Goal: Task Accomplishment & Management: Use online tool/utility

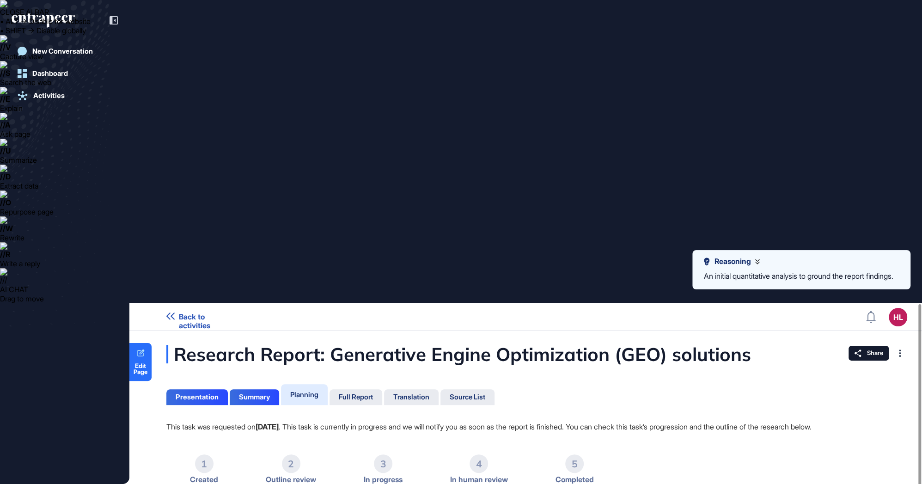
scroll to position [0, 0]
click at [177, 393] on div "Presentation" at bounding box center [197, 397] width 43 height 8
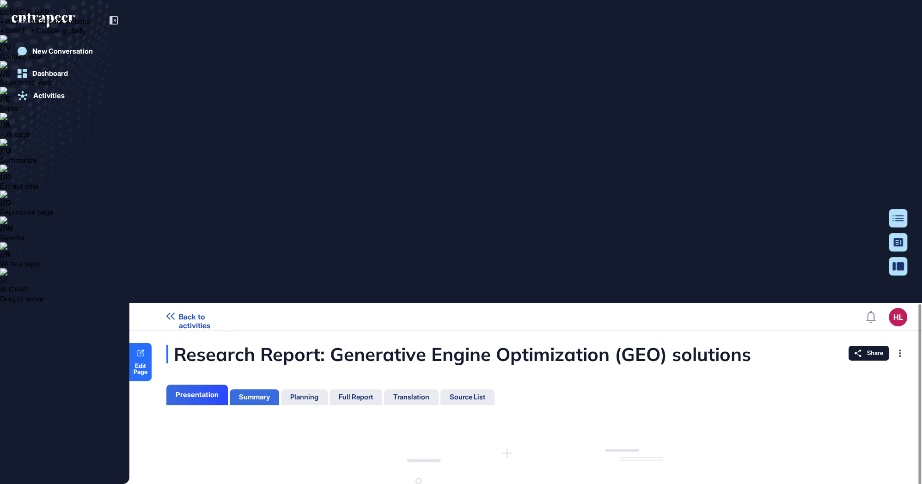
scroll to position [4, 0]
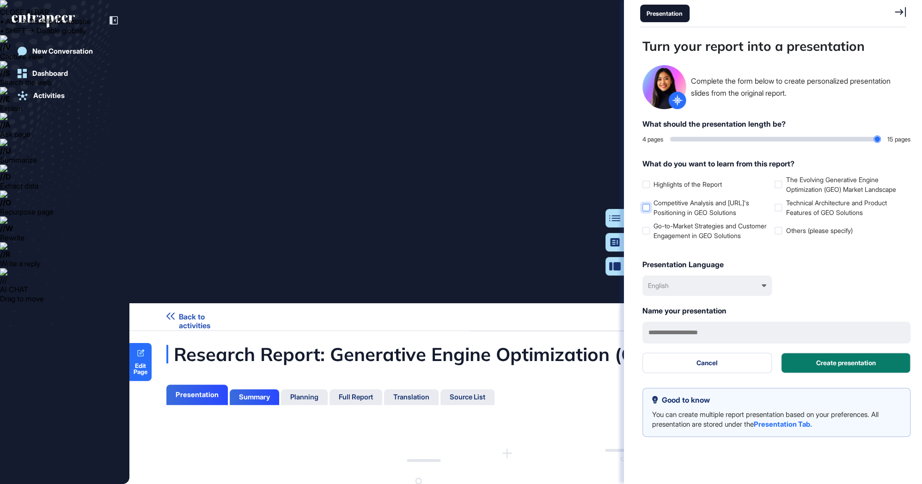
click at [645, 203] on label "Competitive Analysis and [URL]'s Positioning in GEO Solutions" at bounding box center [707, 207] width 129 height 19
click at [647, 234] on div at bounding box center [646, 230] width 7 height 7
click at [776, 209] on div at bounding box center [778, 207] width 7 height 7
click at [776, 188] on label "The Evolving Generative Engine Optimization (GEO) Market Landscape" at bounding box center [839, 184] width 129 height 19
click at [775, 140] on input "range" at bounding box center [775, 139] width 210 height 5
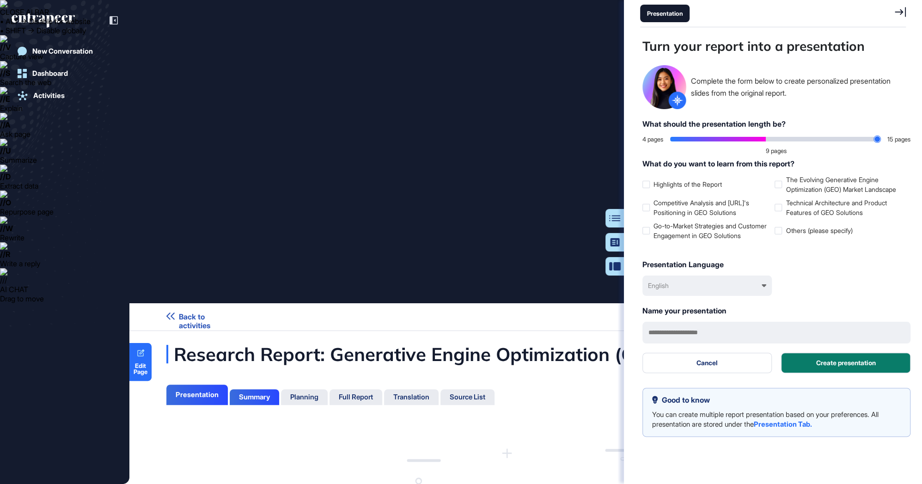
click at [787, 139] on input "range" at bounding box center [775, 139] width 210 height 5
click at [804, 139] on input "range" at bounding box center [775, 139] width 210 height 5
click at [811, 140] on input "range" at bounding box center [775, 139] width 210 height 5
type input "**"
click at [818, 139] on input "range" at bounding box center [775, 139] width 210 height 5
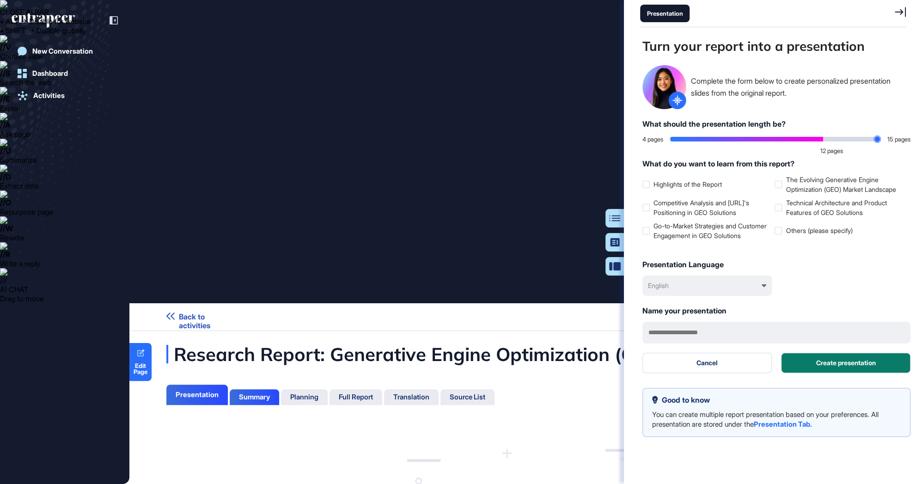
click at [714, 296] on div "English" at bounding box center [707, 286] width 129 height 20
click at [803, 295] on div "English English Türkçe Français 中文 Español Deutsch Italiano 日本語" at bounding box center [777, 286] width 268 height 20
click at [787, 339] on input "text" at bounding box center [777, 333] width 268 height 22
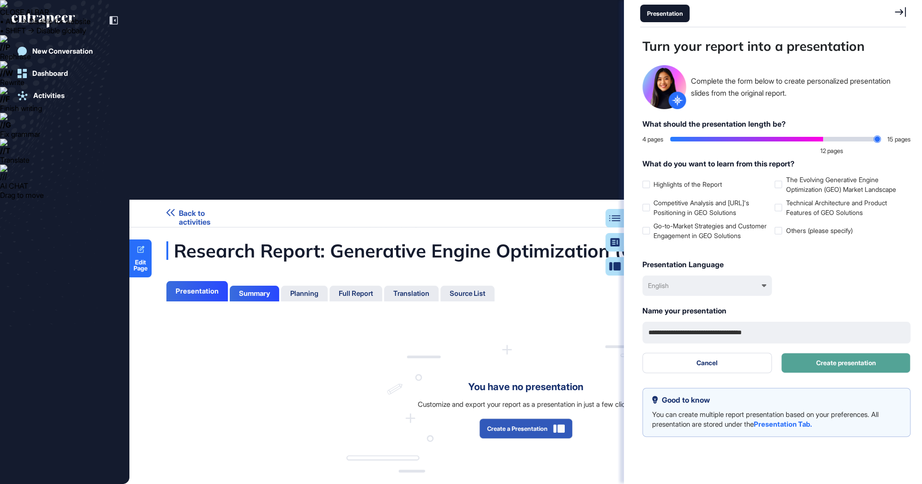
type input "**********"
click at [872, 373] on button "Create presentation" at bounding box center [845, 363] width 129 height 20
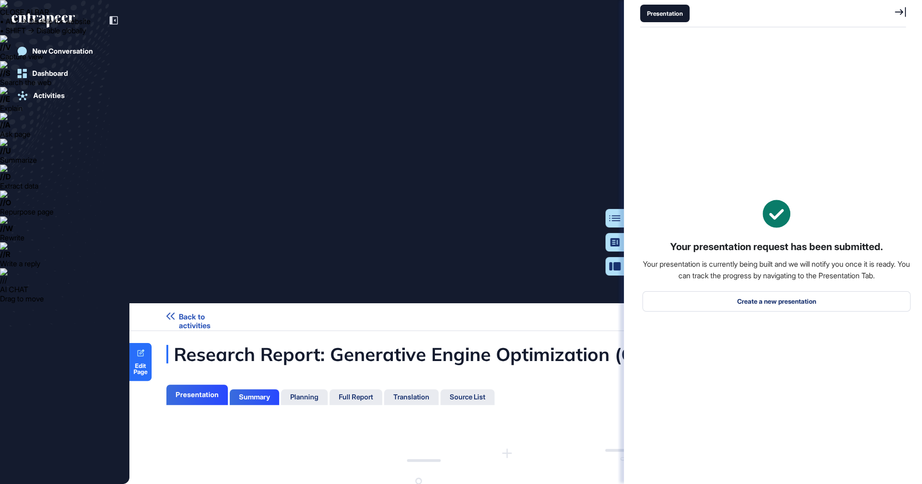
click at [253, 345] on div "Research Report: Generative Engine Optimization (GEO) solutions Presentation Su…" at bounding box center [525, 461] width 793 height 232
click at [253, 393] on div "Summary" at bounding box center [254, 397] width 31 height 8
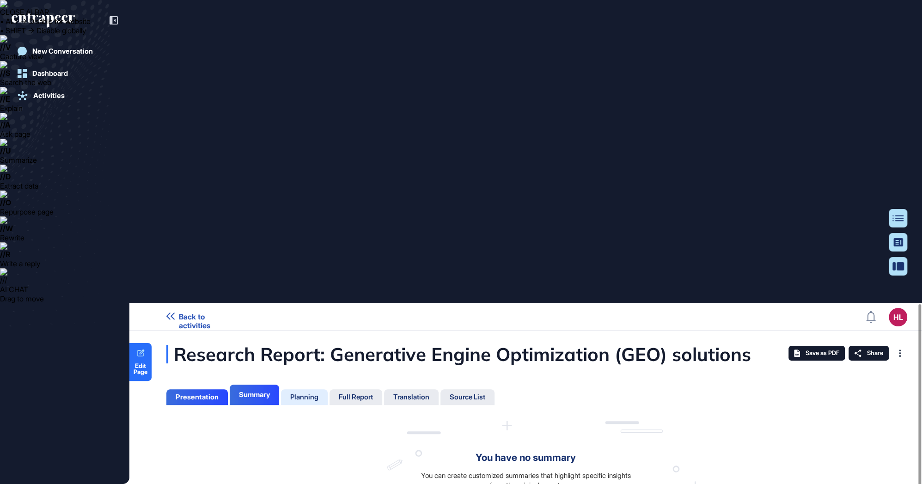
scroll to position [4, 0]
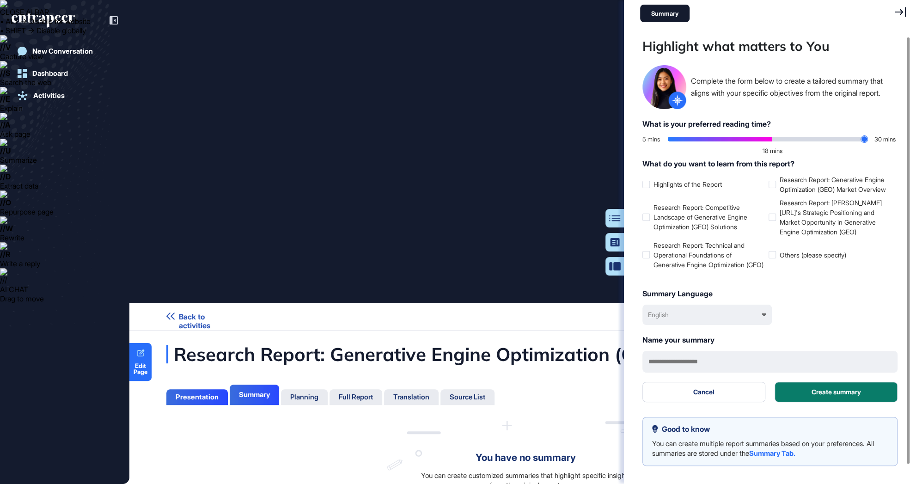
click at [768, 141] on input "range" at bounding box center [768, 139] width 200 height 5
click at [720, 138] on input "range" at bounding box center [768, 139] width 200 height 5
type input "**"
click at [707, 138] on input "range" at bounding box center [768, 139] width 200 height 5
click at [643, 228] on label "Research Report: Competitive Landscape of Generative Engine Optimization (GEO) …" at bounding box center [704, 217] width 123 height 29
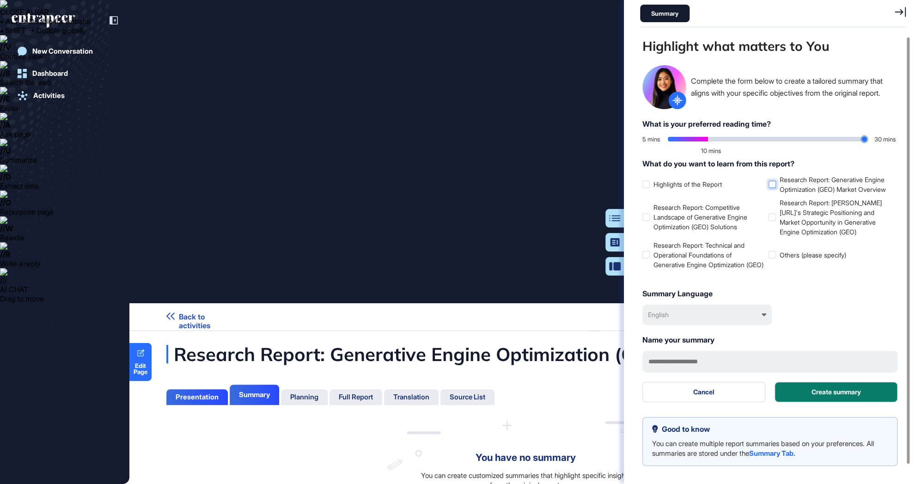
click at [773, 188] on div at bounding box center [772, 184] width 7 height 7
click at [769, 221] on div at bounding box center [772, 217] width 7 height 7
click at [695, 325] on div "English" at bounding box center [707, 315] width 129 height 20
click at [693, 357] on div "English" at bounding box center [708, 358] width 120 height 17
click at [706, 373] on input "text" at bounding box center [770, 362] width 255 height 22
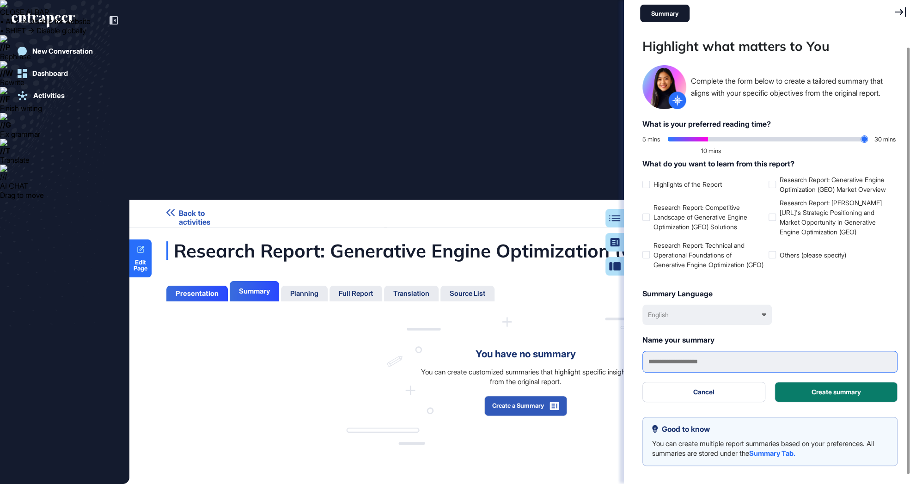
scroll to position [10, 0]
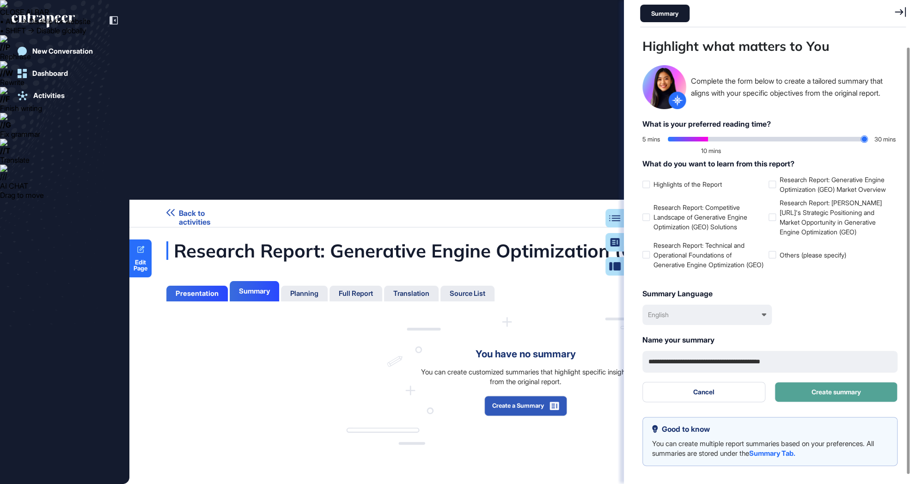
type input "**********"
click at [817, 397] on button "Create summary" at bounding box center [836, 392] width 123 height 20
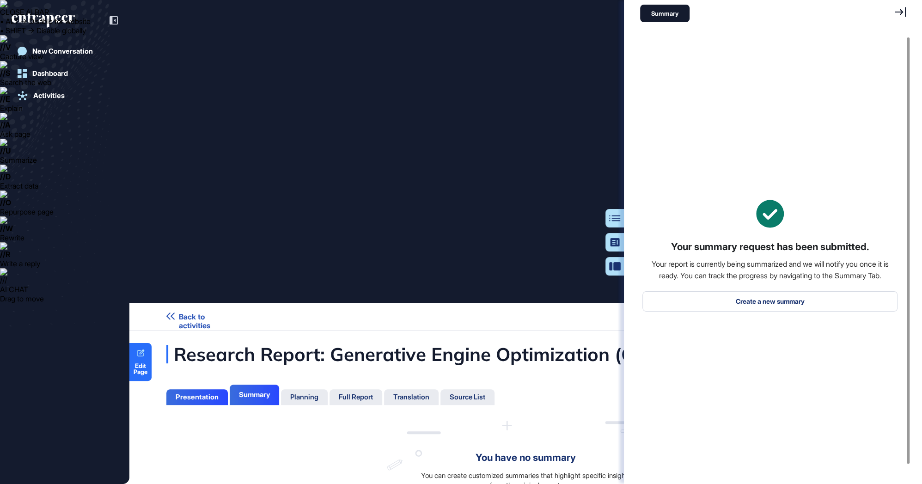
scroll to position [0, 0]
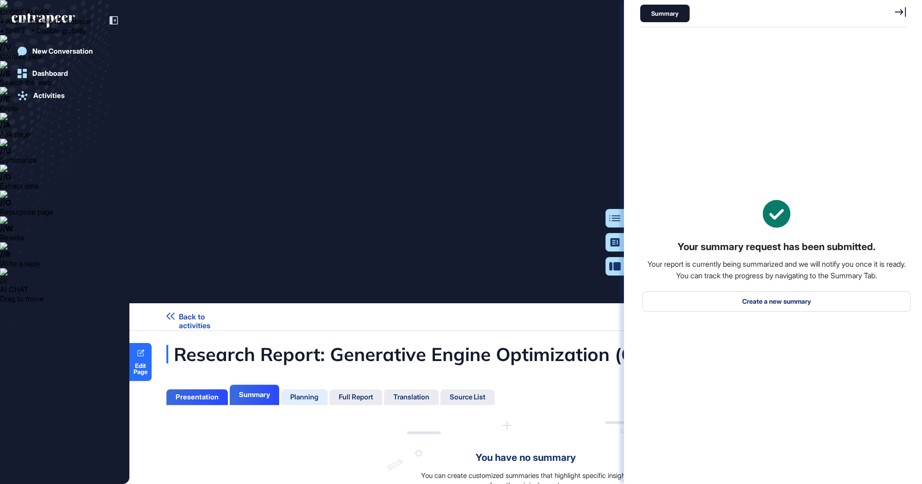
click at [305, 393] on div "Planning" at bounding box center [304, 397] width 28 height 8
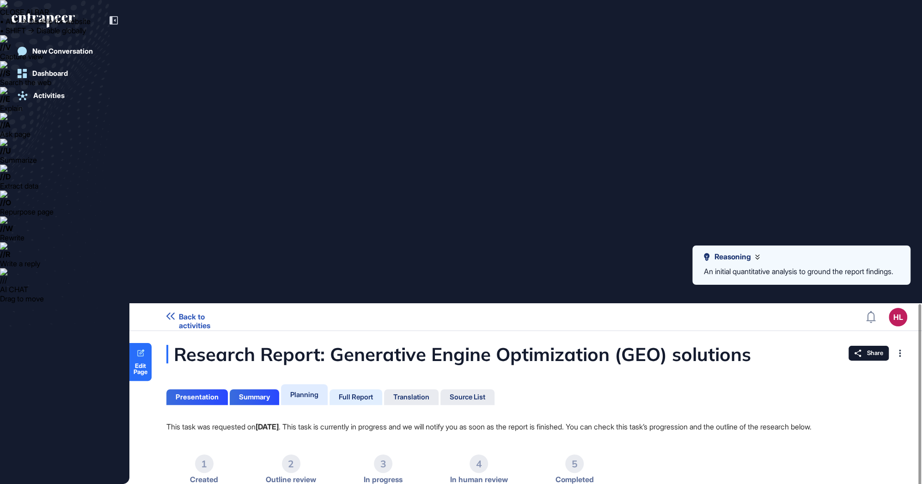
click at [384, 389] on div "Full Report" at bounding box center [411, 397] width 55 height 16
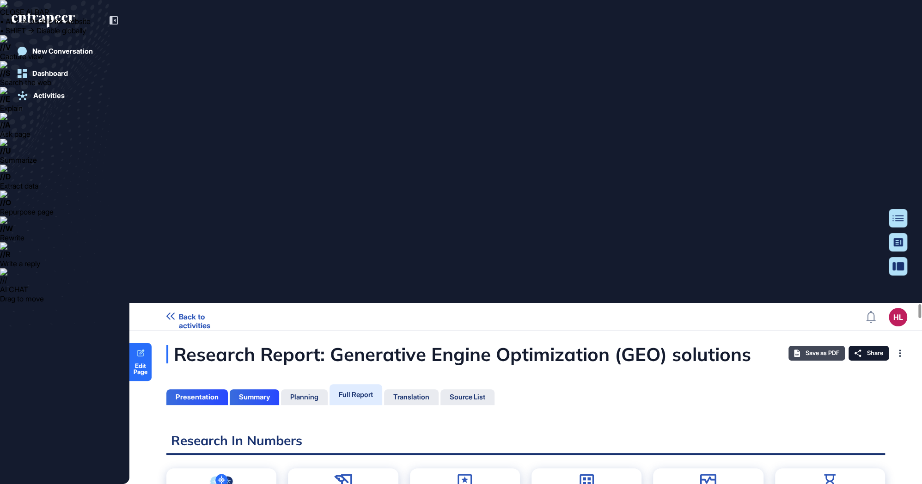
click at [824, 350] on span "Save as PDF" at bounding box center [823, 353] width 34 height 7
